Goal: Navigation & Orientation: Go to known website

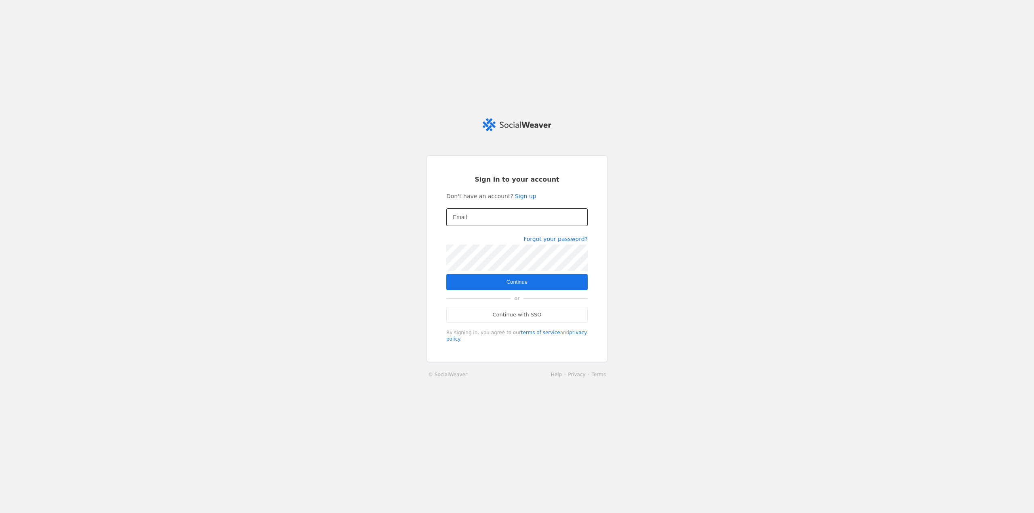
click at [478, 226] on div at bounding box center [517, 217] width 128 height 18
click at [476, 221] on input "Email" at bounding box center [517, 217] width 128 height 10
type input "[PERSON_NAME][EMAIL_ADDRESS][PERSON_NAME][DOMAIN_NAME]"
click at [515, 283] on span "Continue" at bounding box center [516, 282] width 21 height 8
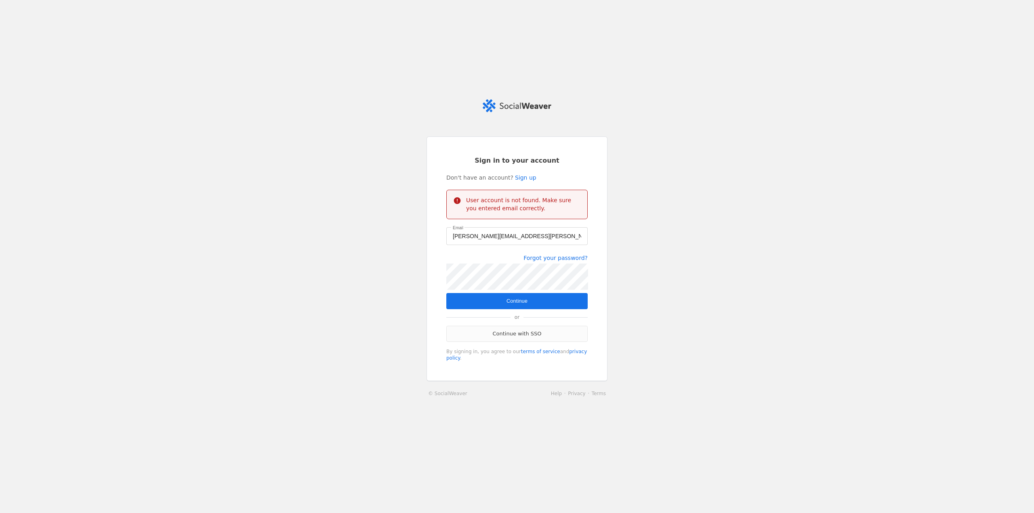
click at [509, 337] on link "Continue with SSO" at bounding box center [516, 334] width 141 height 16
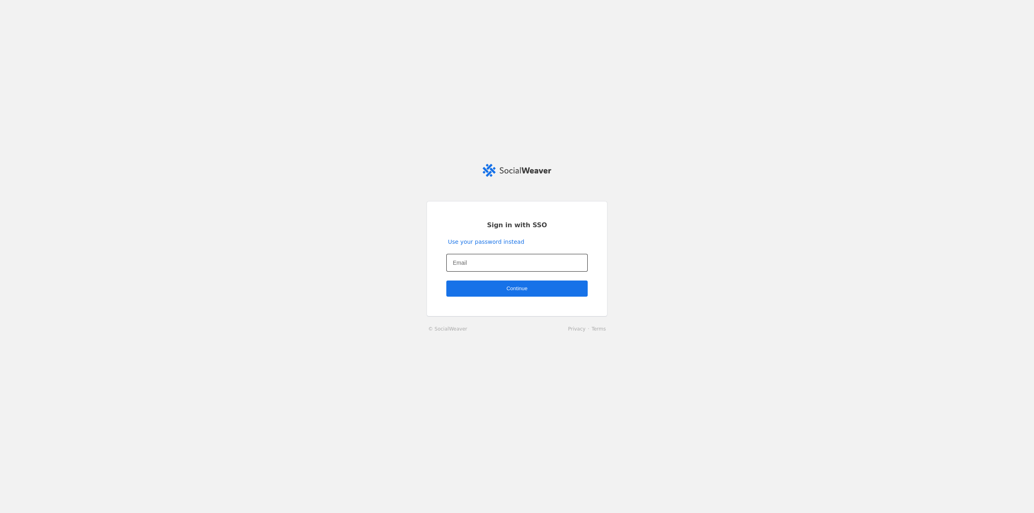
click at [483, 260] on input "Email" at bounding box center [517, 263] width 128 height 10
type input "[PERSON_NAME][EMAIL_ADDRESS][PERSON_NAME][DOMAIN_NAME]"
